Goal: Task Accomplishment & Management: Manage account settings

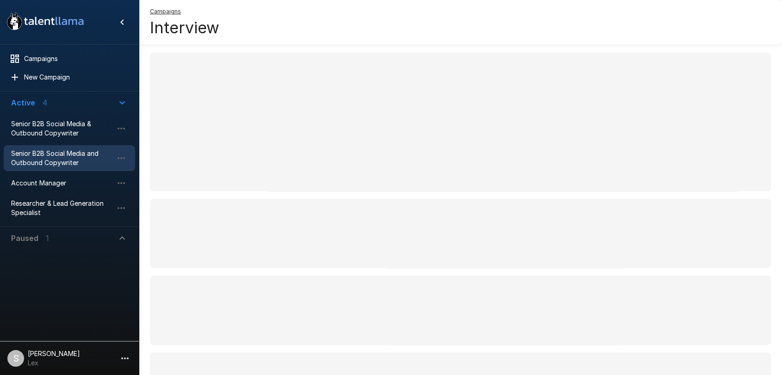
click at [26, 160] on span "Senior B2B Social Media and Outbound Copywriter" at bounding box center [62, 158] width 102 height 19
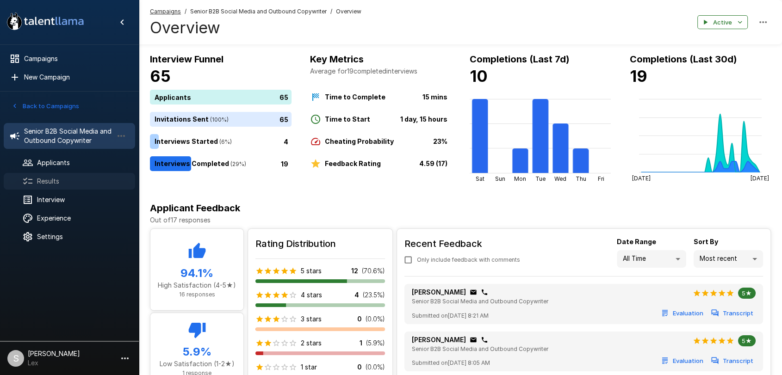
click at [49, 180] on span "Results" at bounding box center [82, 181] width 91 height 9
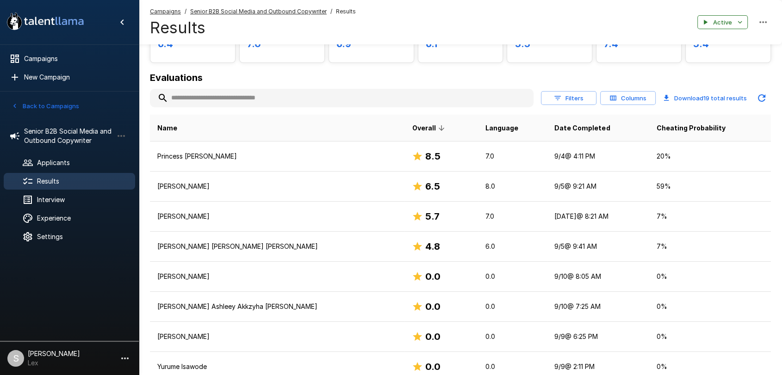
scroll to position [85, 0]
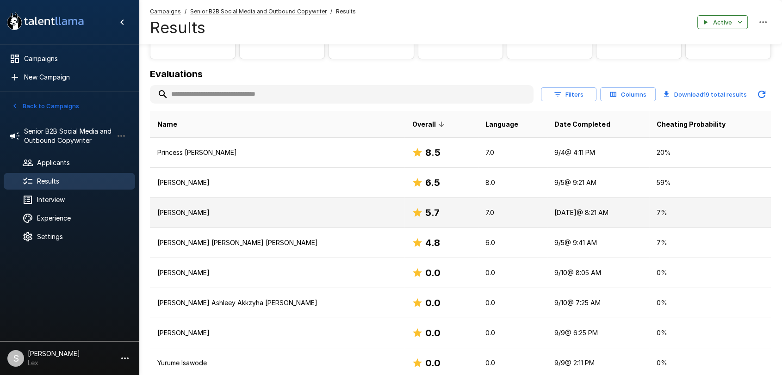
click at [219, 212] on p "[PERSON_NAME]" at bounding box center [277, 212] width 240 height 9
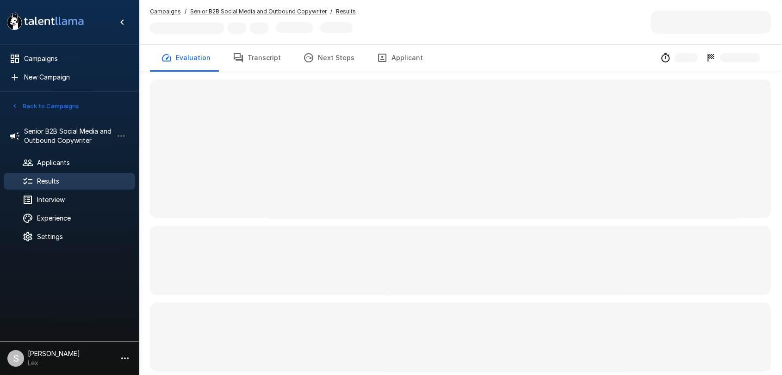
click at [219, 212] on span at bounding box center [460, 149] width 621 height 139
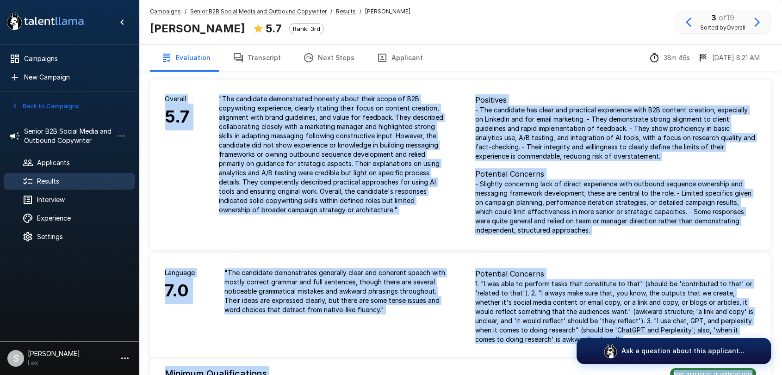
drag, startPoint x: 165, startPoint y: 90, endPoint x: 746, endPoint y: 334, distance: 629.9
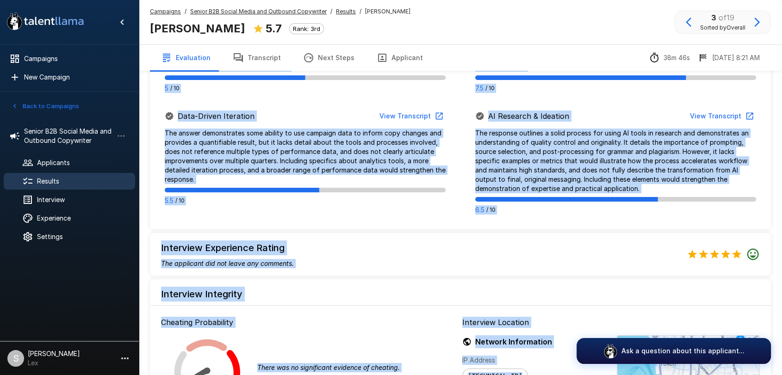
scroll to position [653, 0]
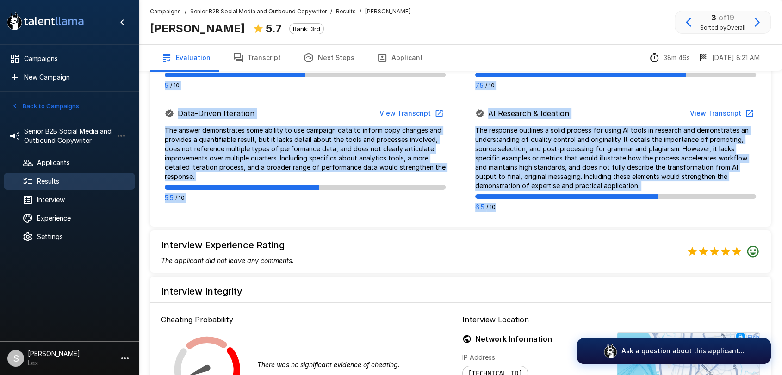
click at [609, 219] on div "Getting to Know You View Transcript The candidate explained their motivation by…" at bounding box center [460, 47] width 621 height 357
